Goal: Find specific page/section: Find specific page/section

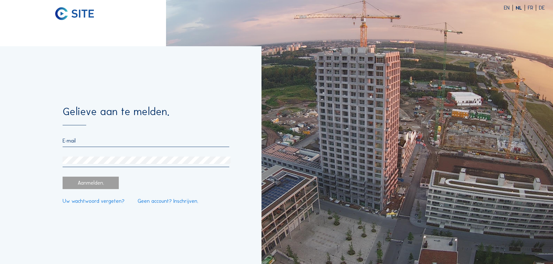
type input "femke.baeken@rztienen.be"
click at [94, 183] on div "Aanmelden." at bounding box center [91, 183] width 56 height 12
click at [76, 183] on div "Aanmelden." at bounding box center [91, 183] width 56 height 12
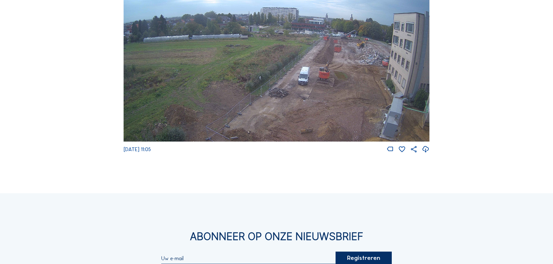
scroll to position [116, 0]
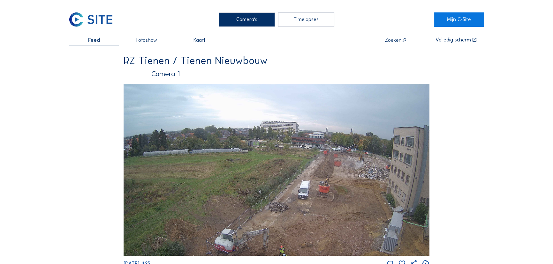
click at [277, 159] on img at bounding box center [276, 170] width 306 height 172
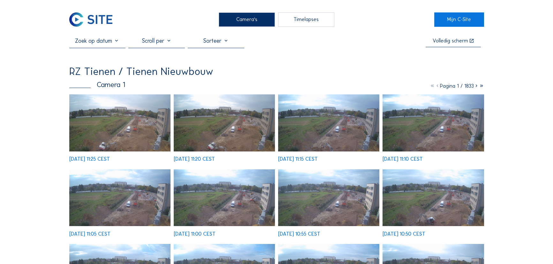
click at [138, 130] on img at bounding box center [119, 122] width 101 height 57
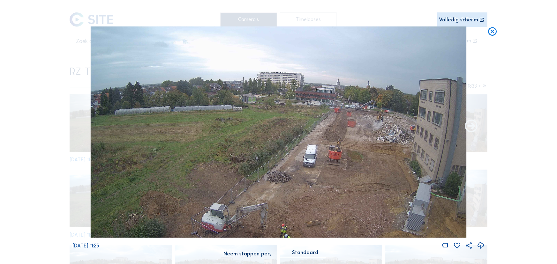
click at [469, 124] on icon at bounding box center [471, 126] width 15 height 15
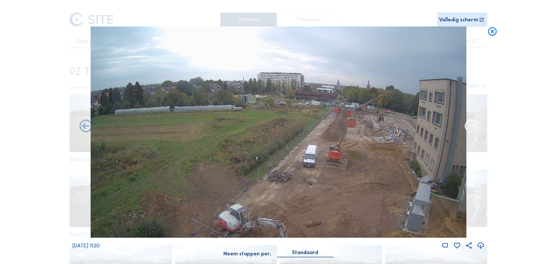
click at [470, 124] on icon at bounding box center [471, 126] width 15 height 15
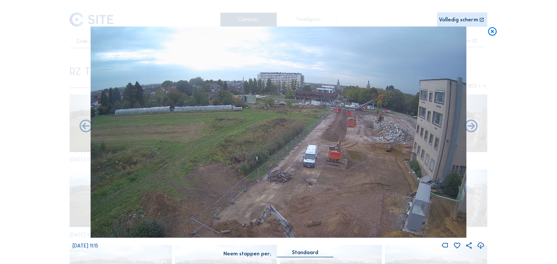
click at [470, 124] on icon at bounding box center [471, 126] width 15 height 15
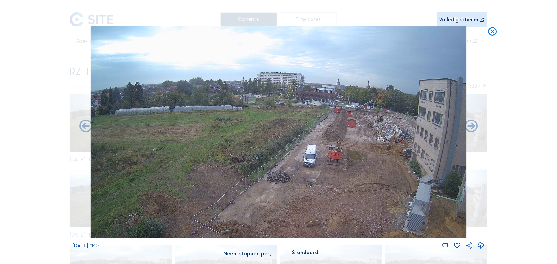
click at [470, 124] on icon at bounding box center [471, 126] width 15 height 15
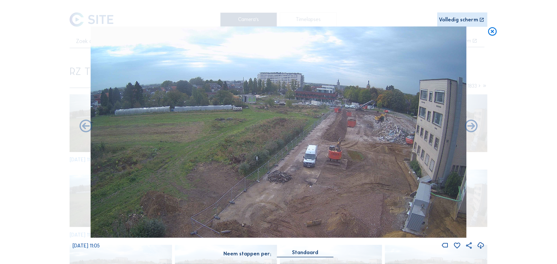
click at [470, 124] on icon at bounding box center [471, 126] width 15 height 15
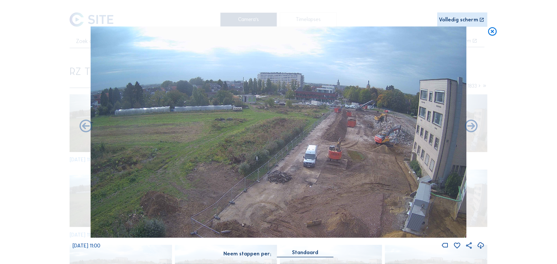
click at [470, 124] on icon at bounding box center [471, 126] width 15 height 15
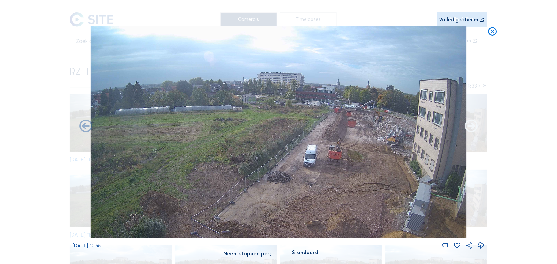
click at [471, 124] on icon at bounding box center [471, 126] width 15 height 15
click at [471, 125] on icon at bounding box center [471, 126] width 15 height 15
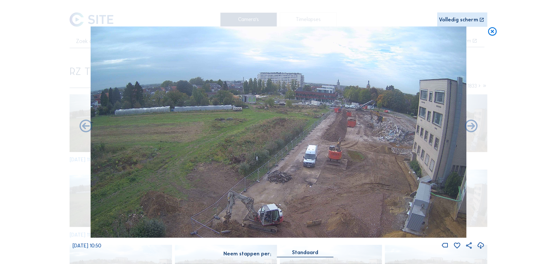
click at [471, 125] on icon at bounding box center [471, 126] width 15 height 15
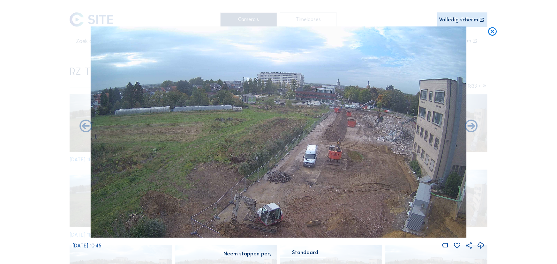
click at [471, 125] on icon at bounding box center [471, 126] width 15 height 15
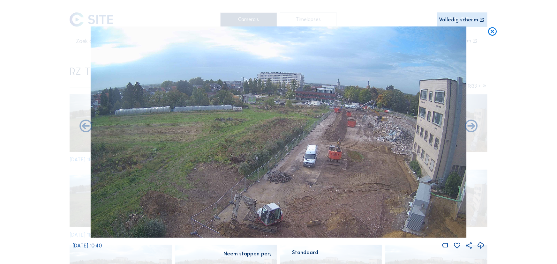
click at [471, 125] on icon at bounding box center [471, 126] width 15 height 15
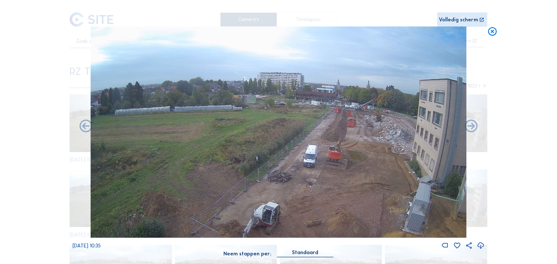
click at [471, 125] on icon at bounding box center [471, 126] width 15 height 15
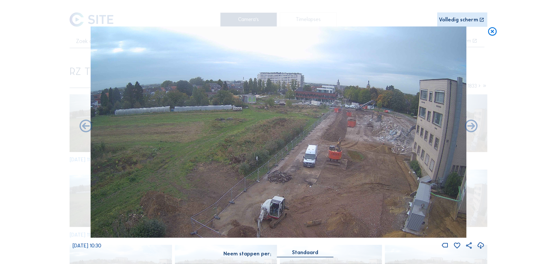
click at [471, 125] on icon at bounding box center [471, 126] width 15 height 15
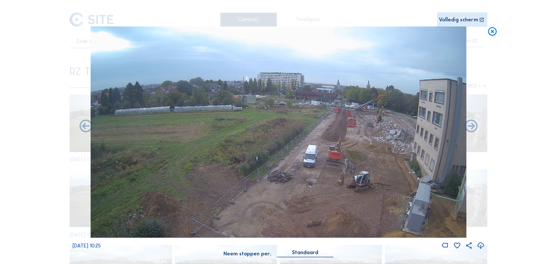
click at [471, 125] on div "[DATE] 10:25" at bounding box center [278, 137] width 412 height 223
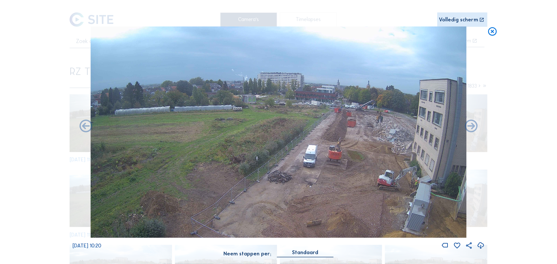
click at [501, 128] on div "Scroll om door de tijd te reizen | Druk op de 'Alt'-[PERSON_NAME] + scroll om t…" at bounding box center [278, 132] width 557 height 264
click at [489, 32] on icon at bounding box center [492, 31] width 10 height 11
